Goal: Task Accomplishment & Management: Use online tool/utility

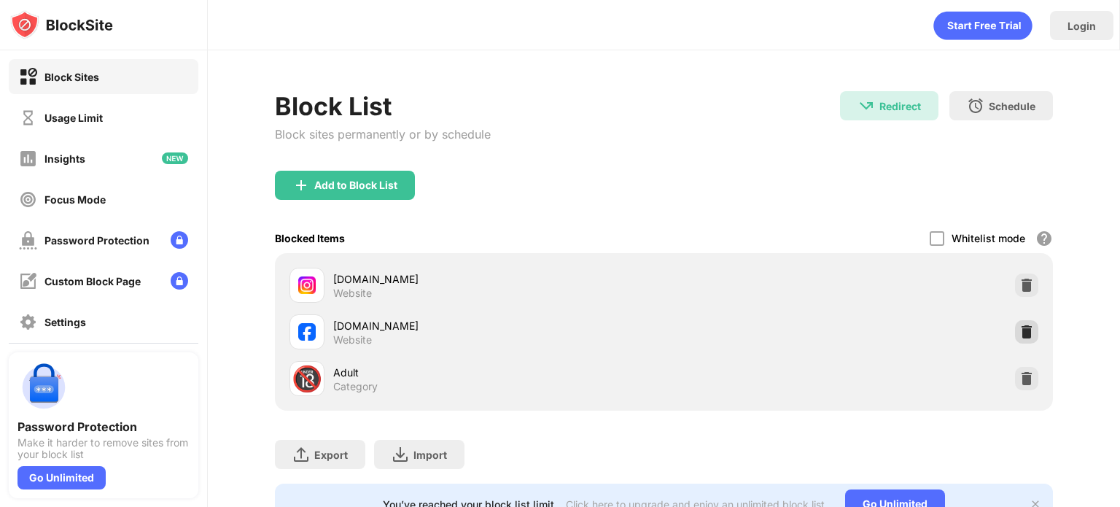
drag, startPoint x: 1016, startPoint y: 330, endPoint x: 1007, endPoint y: 316, distance: 15.8
click at [1019, 330] on img at bounding box center [1026, 331] width 15 height 15
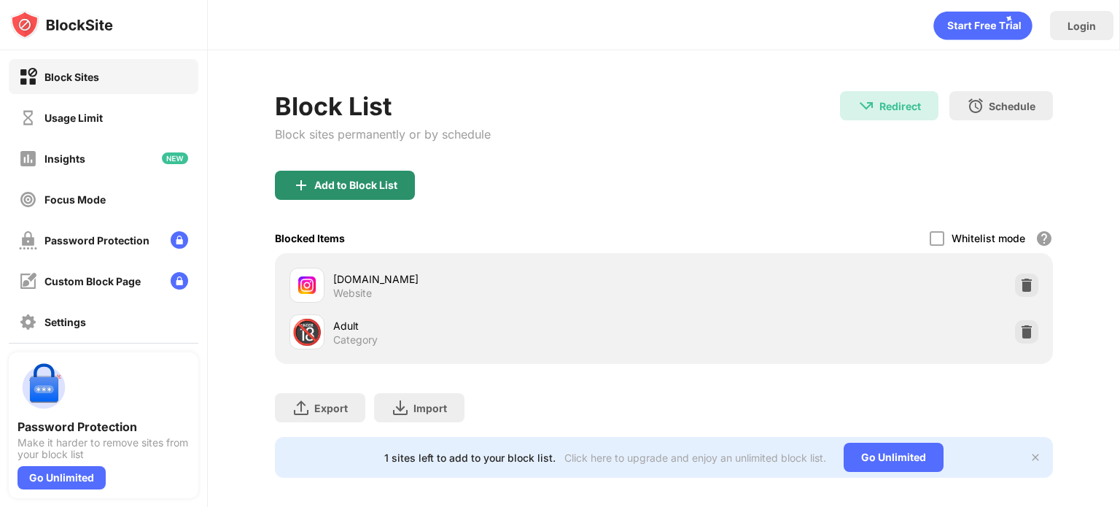
click at [377, 186] on div "Add to Block List" at bounding box center [355, 185] width 83 height 12
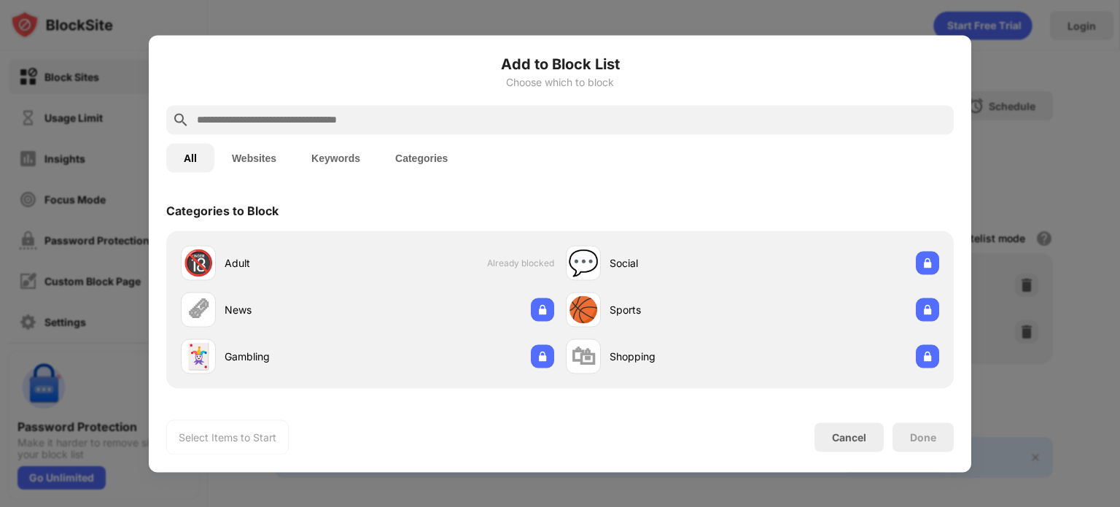
click at [369, 125] on input "text" at bounding box center [571, 119] width 752 height 17
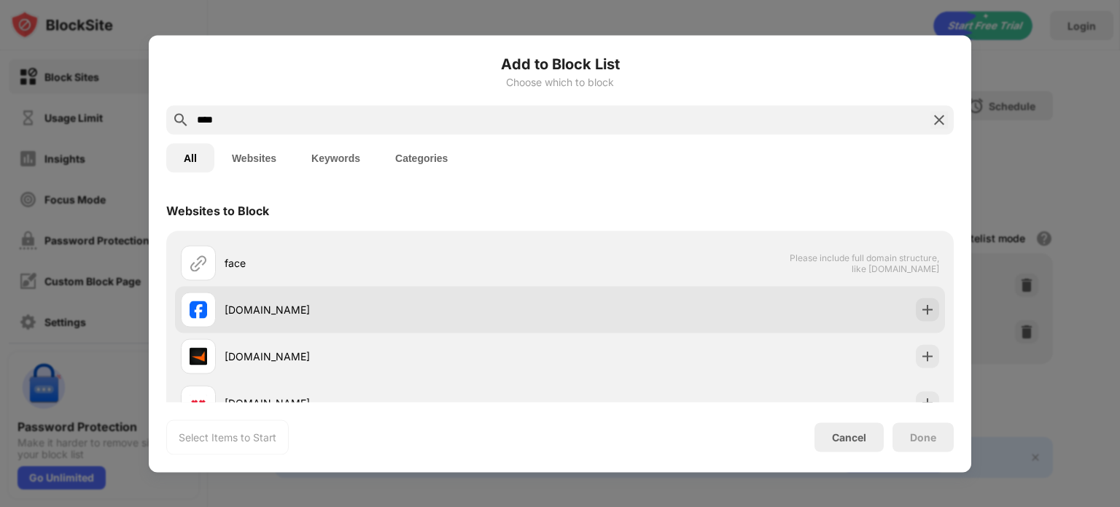
type input "****"
click at [437, 295] on div "[DOMAIN_NAME]" at bounding box center [370, 309] width 379 height 35
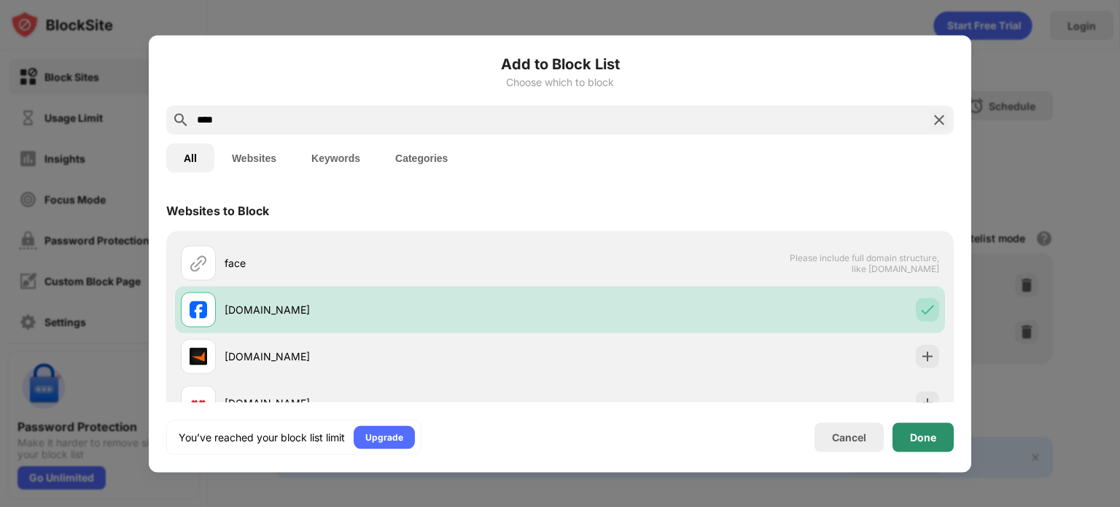
click at [924, 426] on div "Done" at bounding box center [922, 436] width 61 height 29
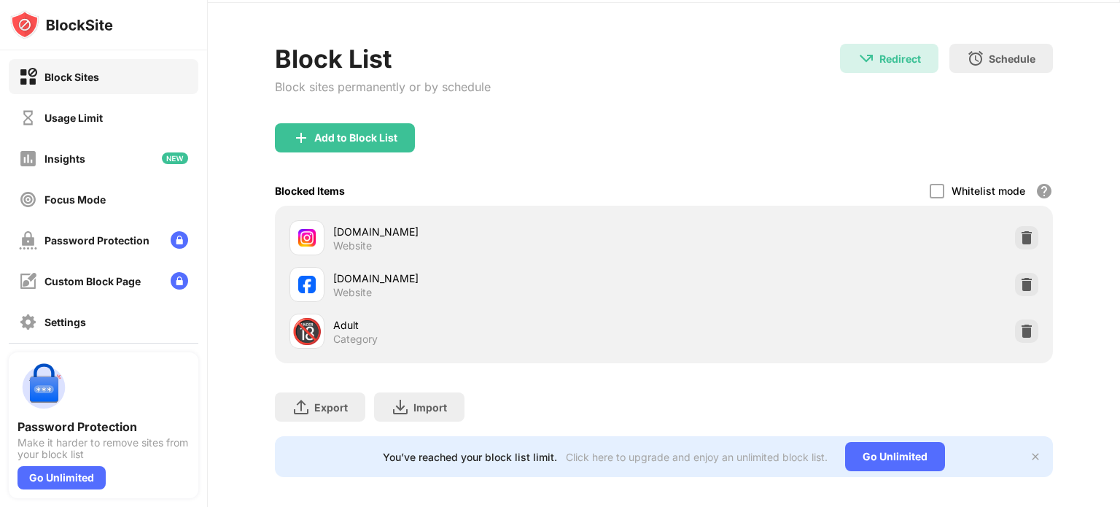
scroll to position [68, 0]
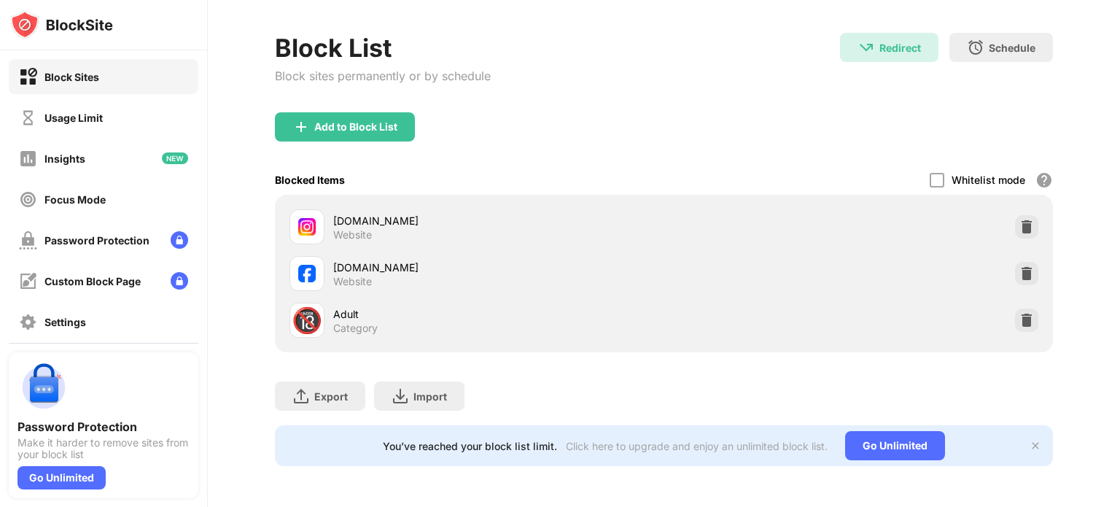
click at [1029, 440] on img at bounding box center [1035, 446] width 12 height 12
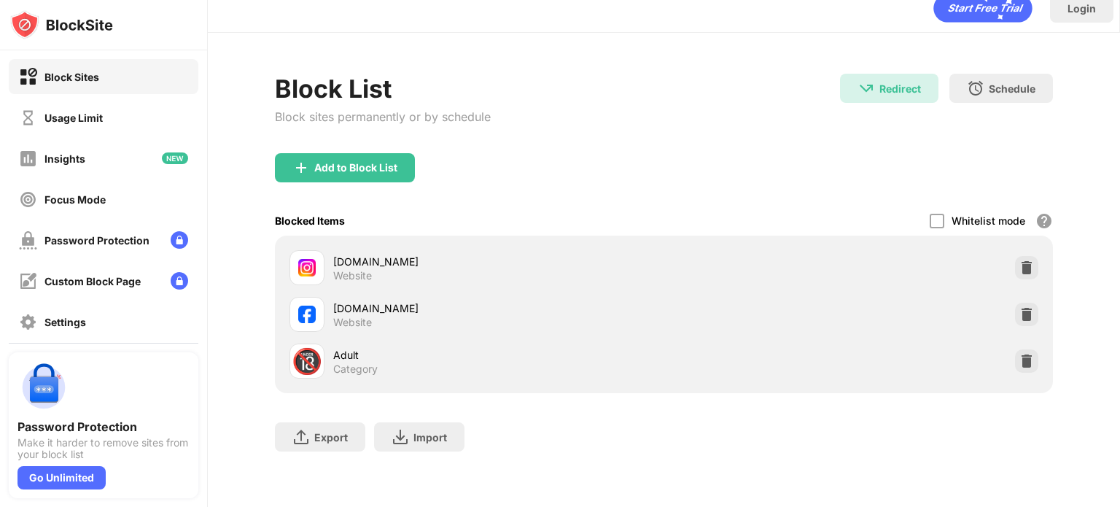
scroll to position [27, 0]
